Goal: Task Accomplishment & Management: Manage account settings

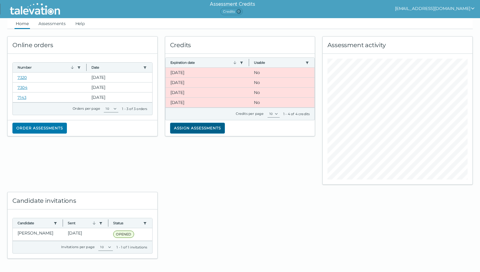
click at [212, 128] on button "Assign assessments" at bounding box center [197, 128] width 55 height 11
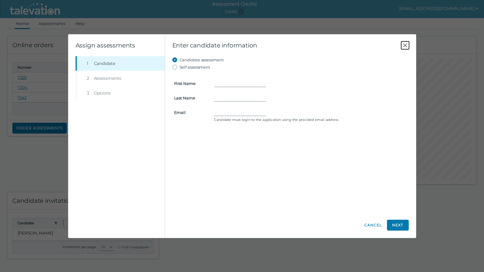
click at [405, 45] on icon "Close" at bounding box center [405, 45] width 7 height 7
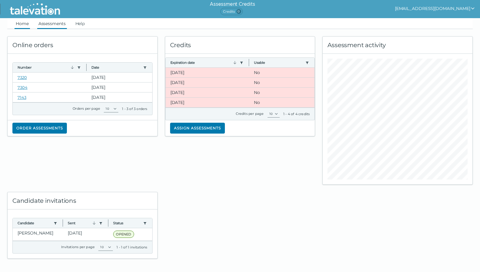
click at [44, 23] on link "Assessments" at bounding box center [52, 23] width 30 height 11
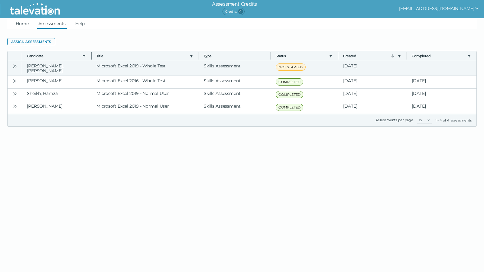
click at [16, 66] on icon "Open" at bounding box center [16, 65] width 2 height 3
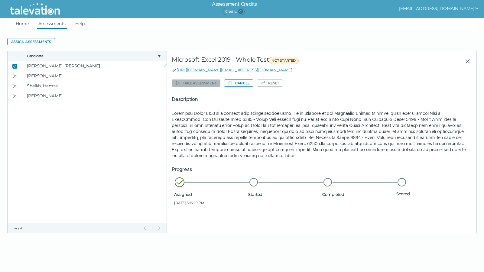
click at [306, 79] on div "Take assessment Cancel Reset Description Progress Assigned [DATE] 3:16:29 PM St…" at bounding box center [322, 143] width 300 height 131
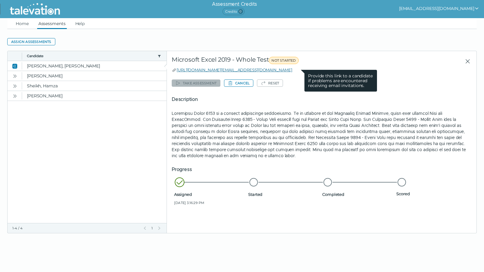
drag, startPoint x: 306, startPoint y: 70, endPoint x: 177, endPoint y: 68, distance: 129.5
click at [177, 68] on div "[URL][DOMAIN_NAME][EMAIL_ADDRESS][DOMAIN_NAME] Provide this link to a candidate…" at bounding box center [322, 70] width 300 height 6
drag, startPoint x: 177, startPoint y: 68, endPoint x: 192, endPoint y: 71, distance: 15.7
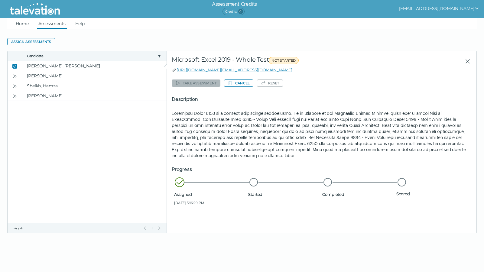
click at [5, 142] on div "Home Assessments Help Assign assessments Toggle more row content Candidate Titl…" at bounding box center [242, 125] width 484 height 215
